Goal: Information Seeking & Learning: Learn about a topic

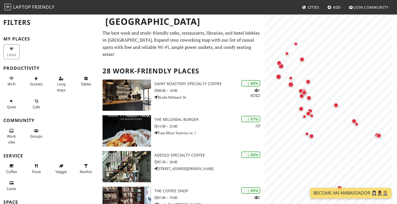
click at [193, 48] on p "The best work and study-friendly cafes, restaurants, libraries, and hotel lobbi…" at bounding box center [182, 44] width 159 height 28
click at [64, 83] on button "Long stays" at bounding box center [61, 84] width 16 height 20
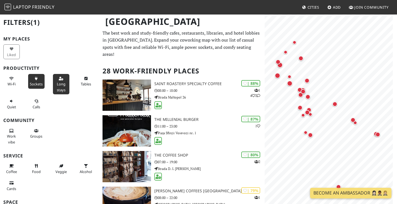
click at [37, 83] on span "Sockets" at bounding box center [36, 83] width 13 height 5
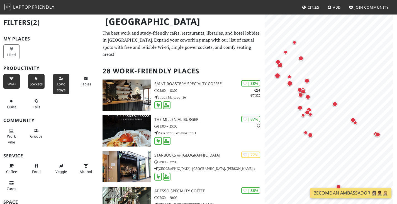
click at [11, 84] on span "Wi-Fi" at bounding box center [12, 83] width 8 height 5
click at [82, 84] on span "Tables" at bounding box center [86, 83] width 10 height 5
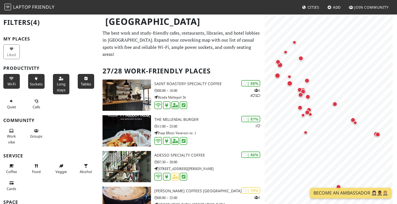
click at [83, 84] on span "Tables" at bounding box center [86, 83] width 10 height 5
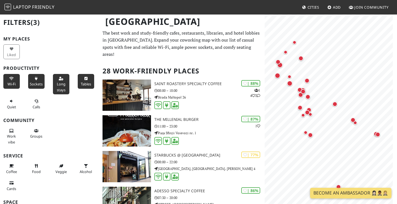
click at [83, 84] on span "Tables" at bounding box center [86, 83] width 10 height 5
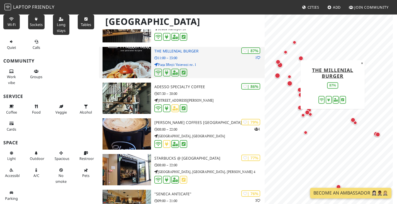
scroll to position [69, 0]
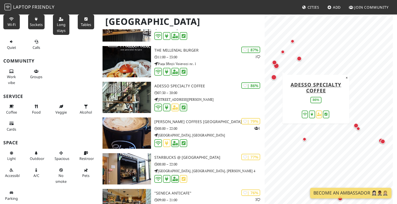
click at [348, 81] on div "ADESSO Specialty Coffee 86% ×" at bounding box center [316, 99] width 67 height 49
click at [348, 78] on button "×" at bounding box center [346, 78] width 5 height 6
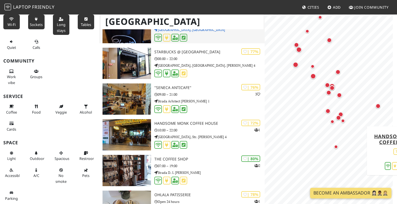
scroll to position [175, 0]
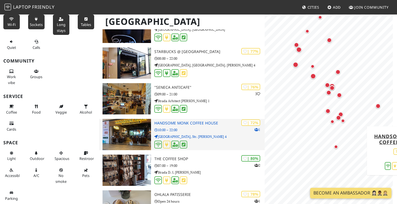
click at [134, 132] on img at bounding box center [127, 134] width 49 height 31
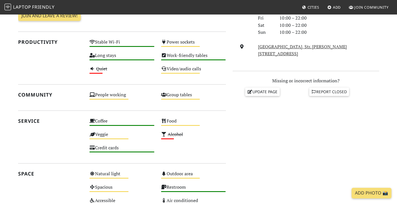
scroll to position [188, 0]
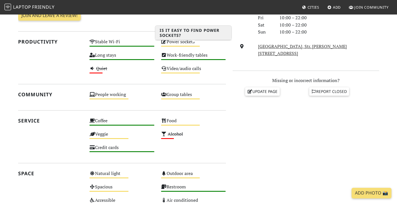
click at [180, 45] on div "Power sockets Medium" at bounding box center [194, 44] width 72 height 13
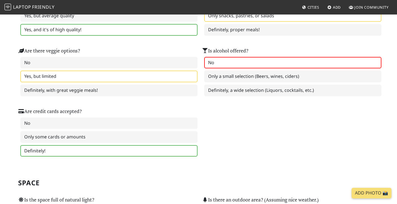
scroll to position [412, 0]
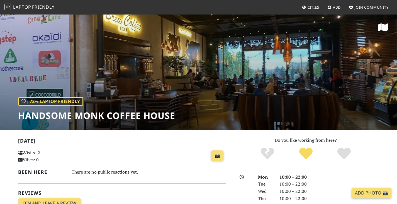
scroll to position [196, 0]
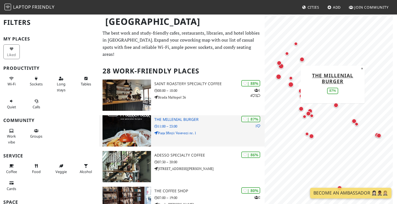
click at [174, 141] on div "| 87% 1 The Millenial Burger 11:00 – 23:00 Piața Sfinții Voievozi nr. 1" at bounding box center [209, 130] width 110 height 31
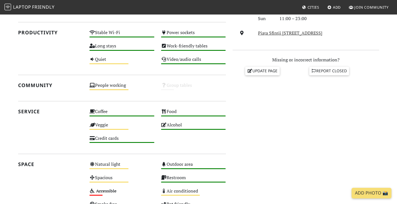
scroll to position [202, 0]
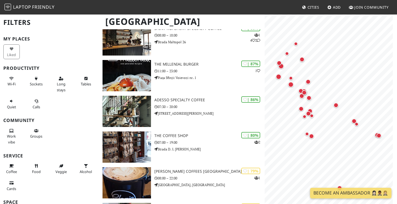
scroll to position [55, 0]
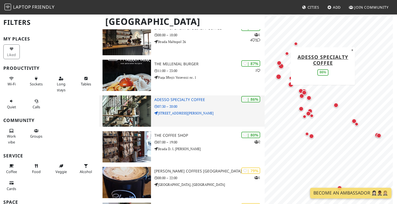
click at [195, 115] on p "[STREET_ADDRESS][PERSON_NAME]" at bounding box center [209, 112] width 110 height 5
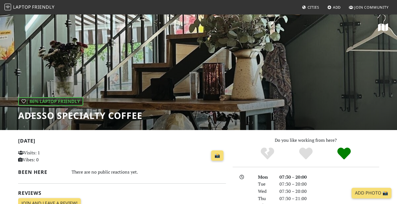
click at [208, 98] on div "| 86% Laptop Friendly ADESSO Specialty Coffee" at bounding box center [198, 72] width 397 height 116
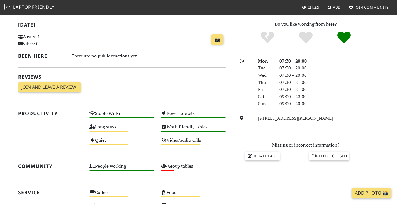
scroll to position [124, 0]
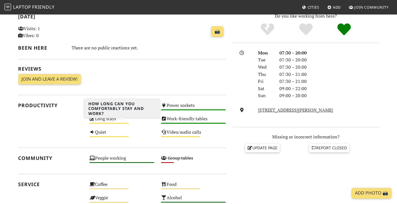
click at [113, 123] on div "Long stays Medium" at bounding box center [122, 121] width 72 height 13
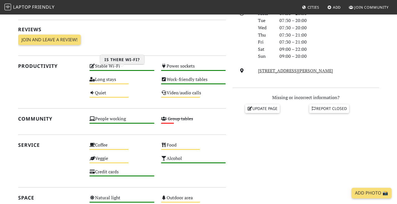
scroll to position [164, 0]
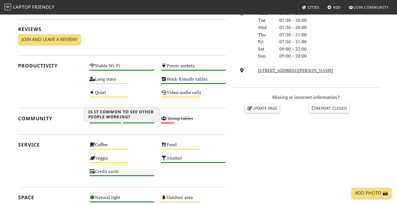
click at [139, 125] on div "People working High" at bounding box center [122, 120] width 72 height 13
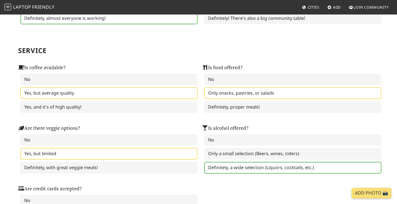
scroll to position [319, 0]
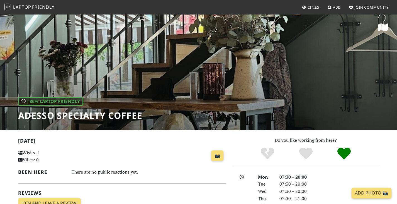
click at [182, 53] on div "| 86% Laptop Friendly ADESSO Specialty Coffee" at bounding box center [198, 72] width 397 height 116
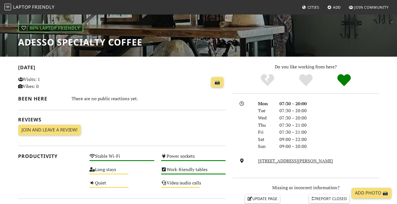
scroll to position [74, 0]
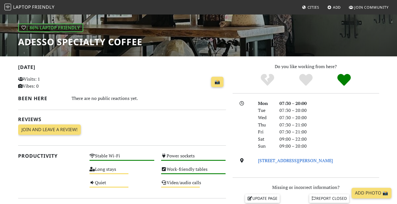
click at [313, 163] on link "Strada Barbu Delavrancea 1, 011354, Bucharest" at bounding box center [295, 160] width 75 height 6
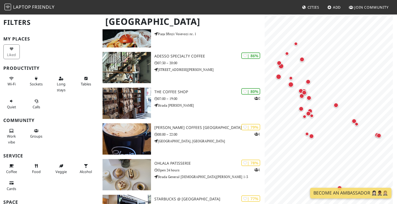
scroll to position [101, 0]
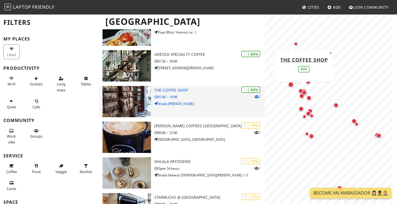
click at [134, 99] on img at bounding box center [127, 101] width 49 height 31
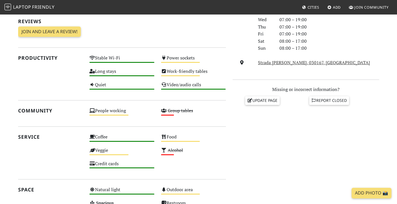
scroll to position [172, 0]
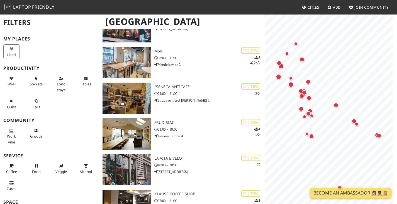
scroll to position [319, 0]
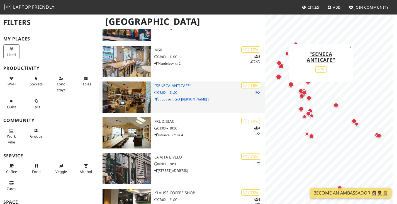
click at [142, 95] on img at bounding box center [127, 96] width 49 height 31
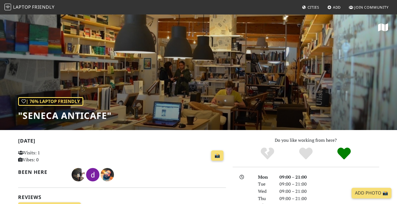
click at [329, 181] on div "09:00 – 21:00" at bounding box center [329, 176] width 106 height 7
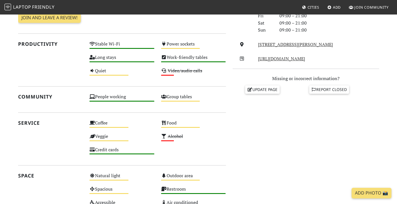
scroll to position [172, 0]
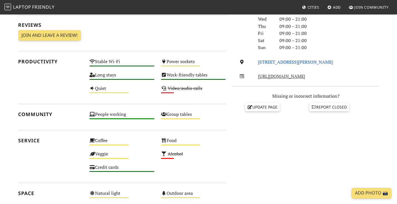
click at [295, 65] on link "Strada Arhitect Ion Mincu 1, Bucharest" at bounding box center [295, 62] width 75 height 6
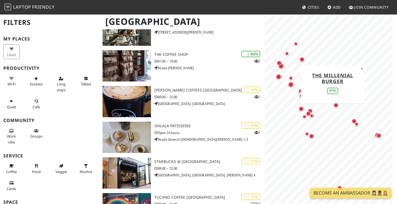
scroll to position [174, 0]
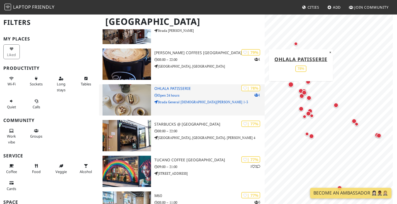
click at [146, 105] on img at bounding box center [127, 99] width 49 height 31
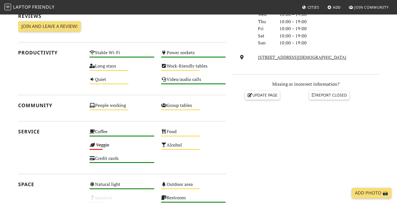
scroll to position [177, 0]
click at [285, 60] on link "Strada General Christian Tell 1-3, 010384, Bucharest" at bounding box center [302, 57] width 88 height 6
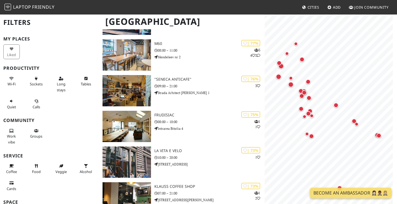
scroll to position [326, 0]
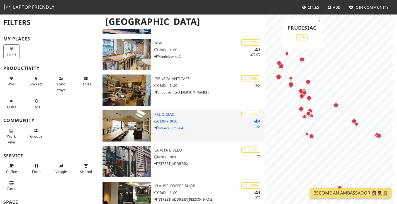
click at [130, 118] on img at bounding box center [127, 125] width 49 height 31
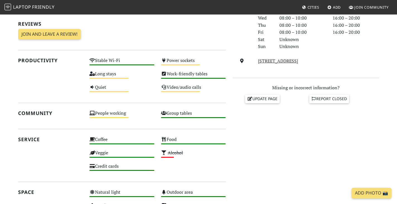
scroll to position [173, 0]
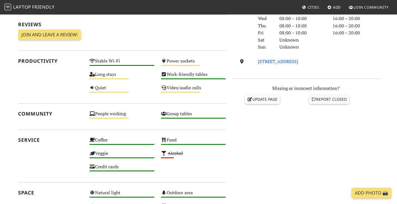
click at [284, 64] on link "[STREET_ADDRESS]" at bounding box center [278, 61] width 40 height 6
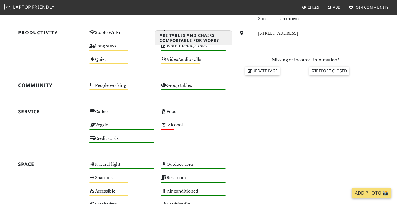
scroll to position [201, 0]
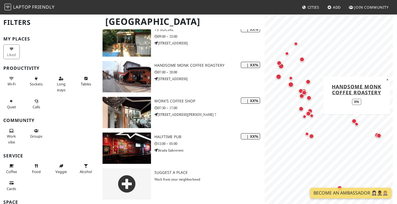
scroll to position [914, 0]
